Goal: Find specific page/section: Find specific page/section

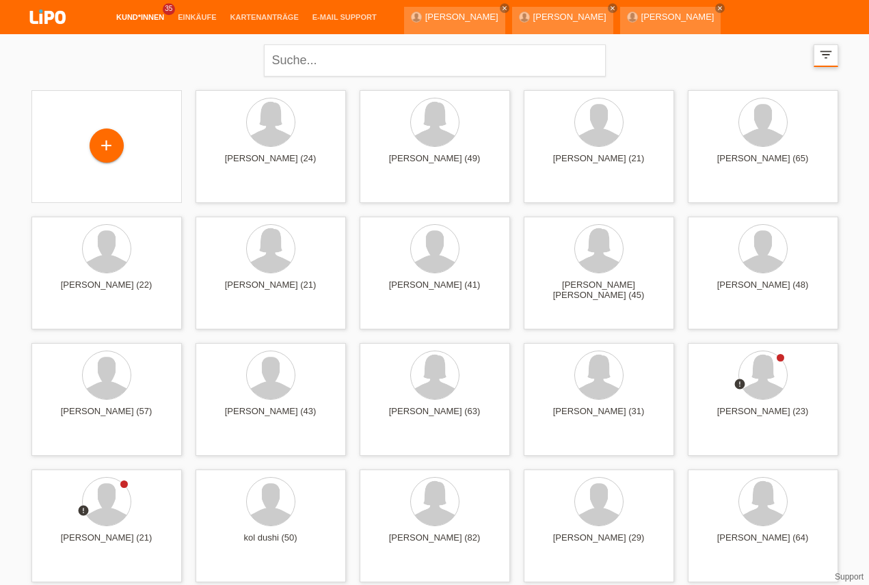
click at [830, 53] on icon "filter_list" at bounding box center [825, 54] width 15 height 15
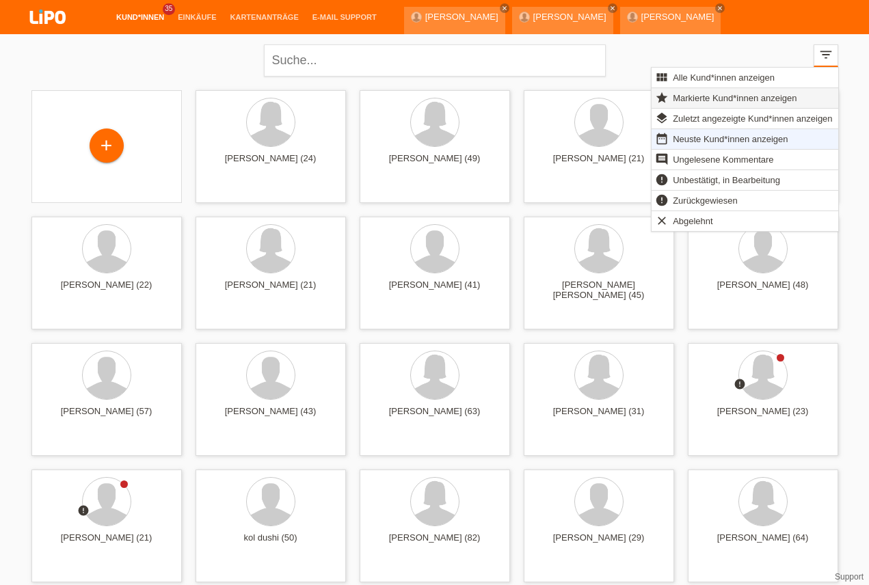
click at [705, 98] on span "Markierte Kund*innen anzeigen" at bounding box center [735, 98] width 128 height 16
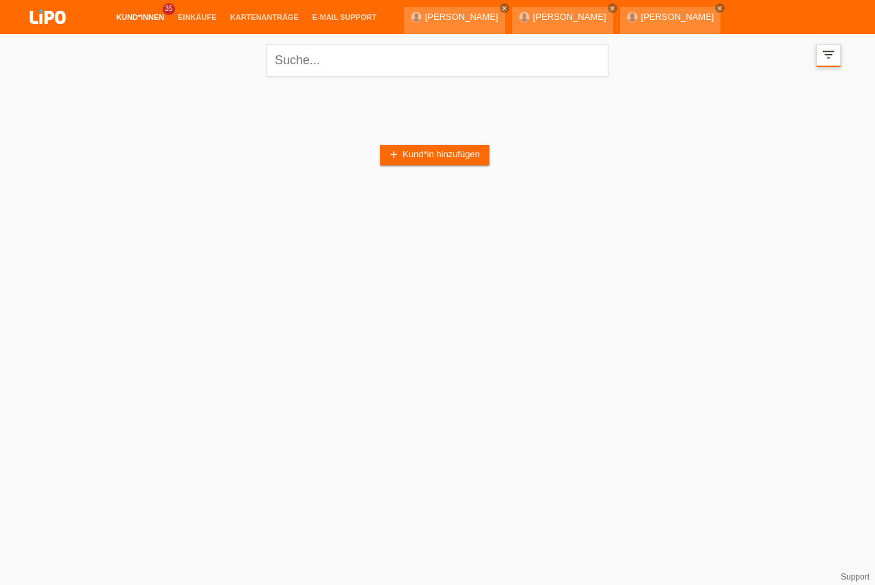
click at [834, 57] on icon "filter_list" at bounding box center [828, 54] width 15 height 15
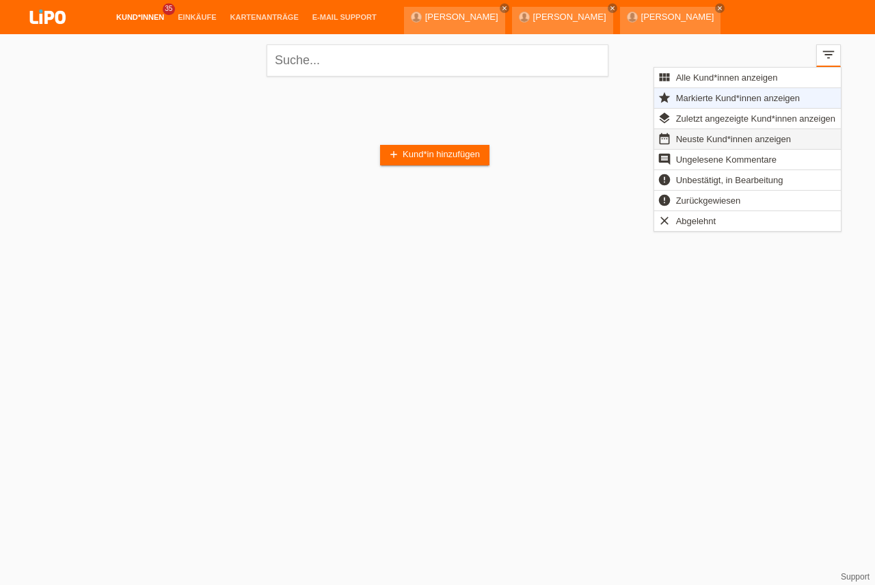
click at [689, 140] on span "Neuste Kund*innen anzeigen" at bounding box center [733, 139] width 119 height 16
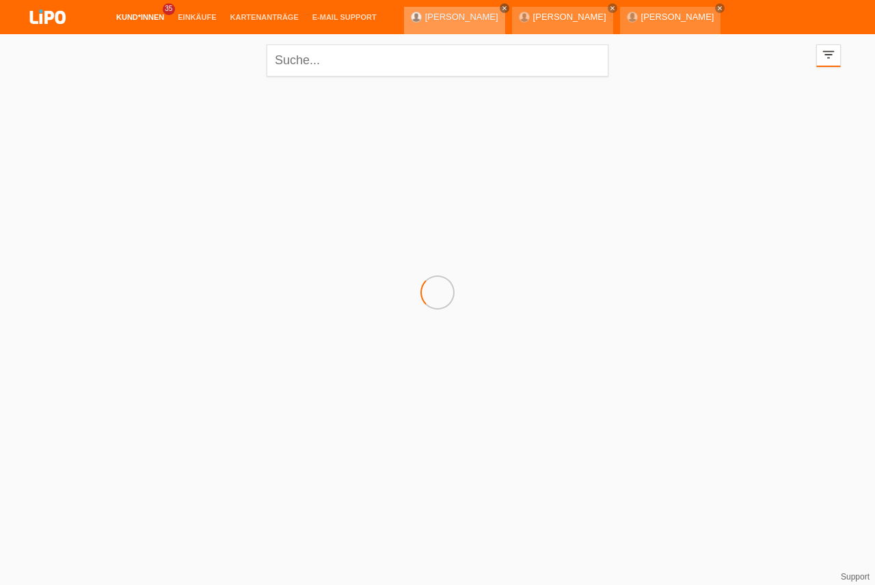
click at [501, 8] on icon "close" at bounding box center [504, 8] width 7 height 7
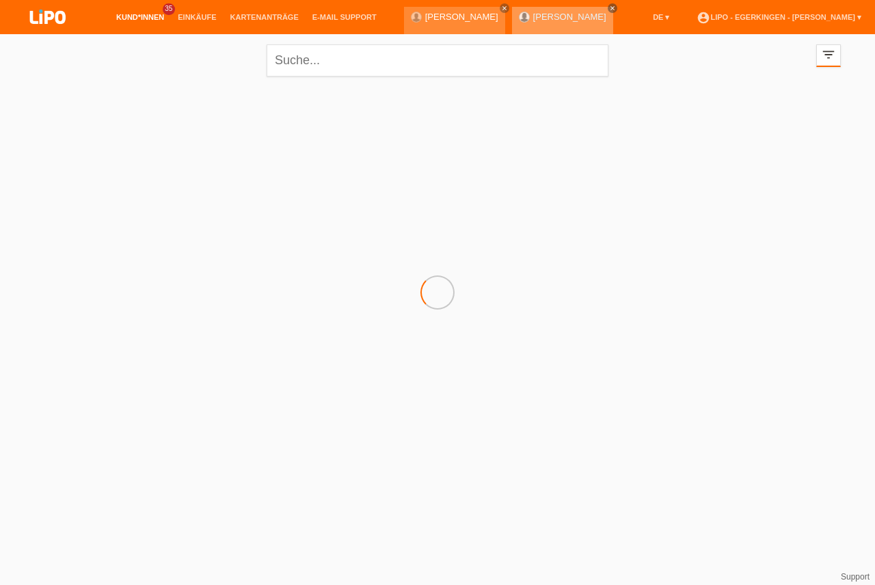
click at [609, 6] on icon "close" at bounding box center [612, 8] width 7 height 7
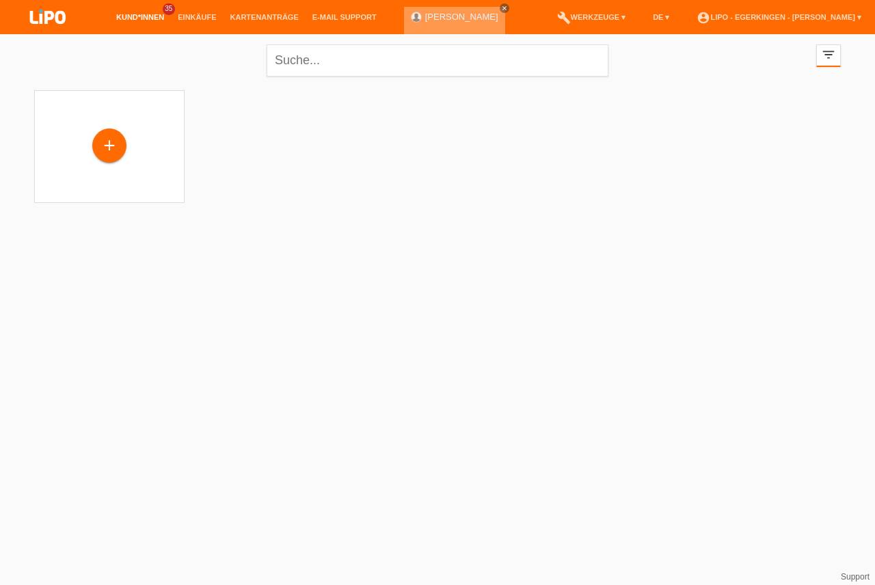
click at [501, 8] on icon "close" at bounding box center [504, 8] width 7 height 7
click at [501, 7] on icon "close" at bounding box center [504, 8] width 7 height 7
click at [501, 8] on icon "close" at bounding box center [504, 8] width 7 height 7
click at [0, 0] on div at bounding box center [0, 0] width 0 height 0
click at [501, 8] on icon "close" at bounding box center [504, 8] width 7 height 7
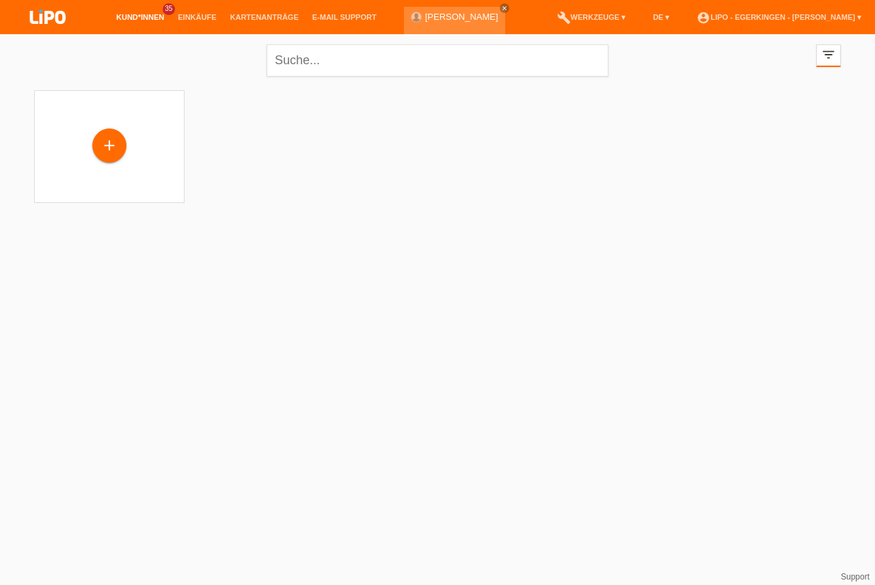
click at [461, 34] on li "book Anleitung ▾" at bounding box center [497, 51] width 77 height 35
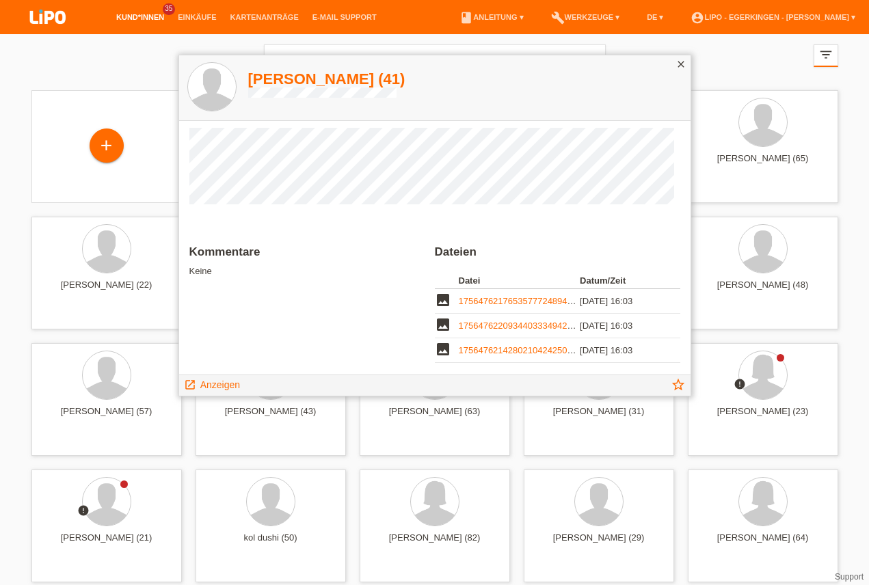
click at [680, 64] on icon "close" at bounding box center [680, 64] width 11 height 11
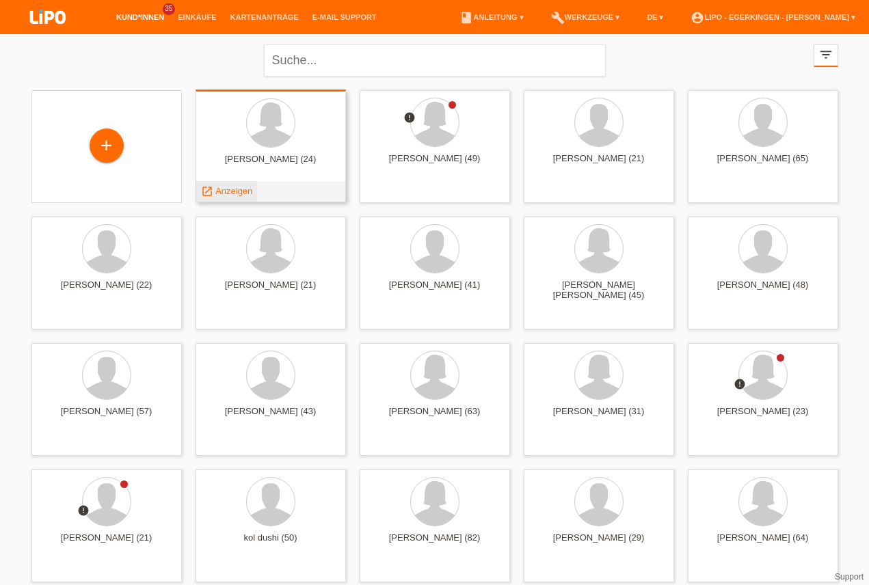
click at [237, 189] on span "Anzeigen" at bounding box center [233, 191] width 37 height 10
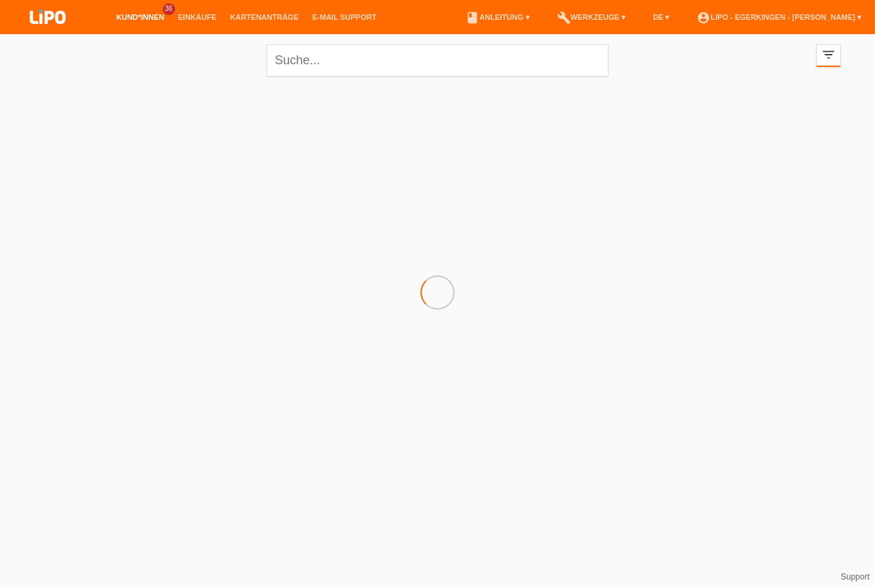
click at [784, 220] on html "Kund*innen 36 Einkäufe Kartenanträge E-Mail Support menu" at bounding box center [437, 110] width 875 height 220
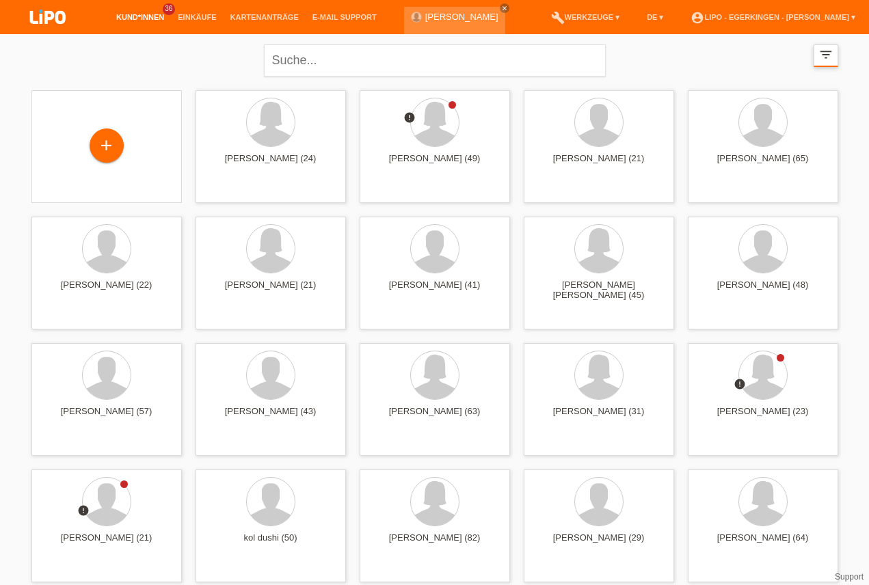
click at [833, 55] on icon "filter_list" at bounding box center [825, 54] width 15 height 15
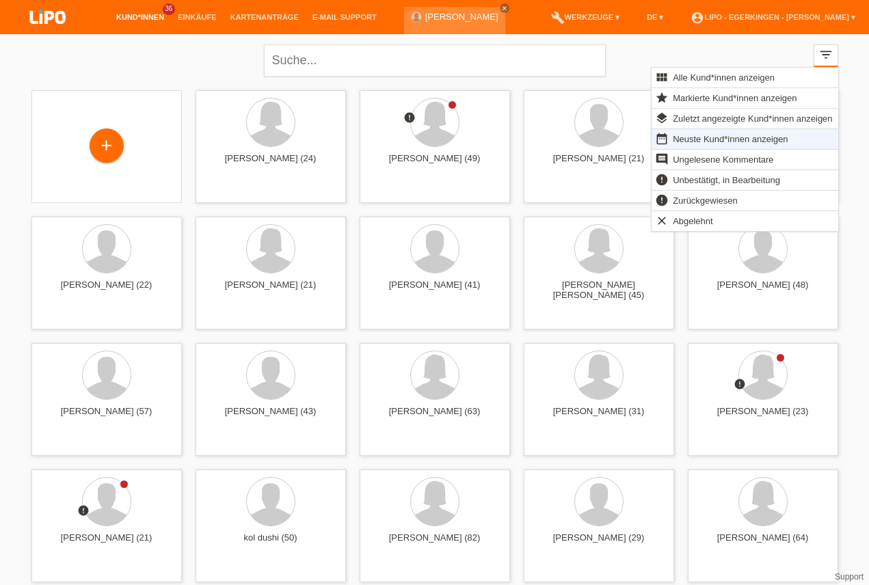
click at [744, 48] on div "close filter_list view_module Alle Kund*innen anzeigen star Markierte Kund*inne…" at bounding box center [435, 58] width 820 height 49
click at [816, 56] on div "filter_list" at bounding box center [825, 55] width 25 height 23
